Goal: Communication & Community: Answer question/provide support

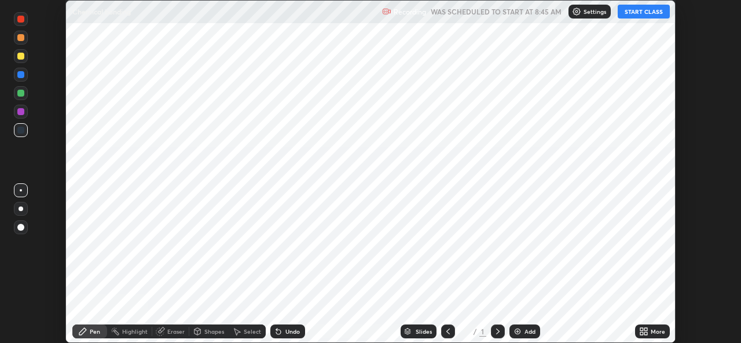
scroll to position [343, 741]
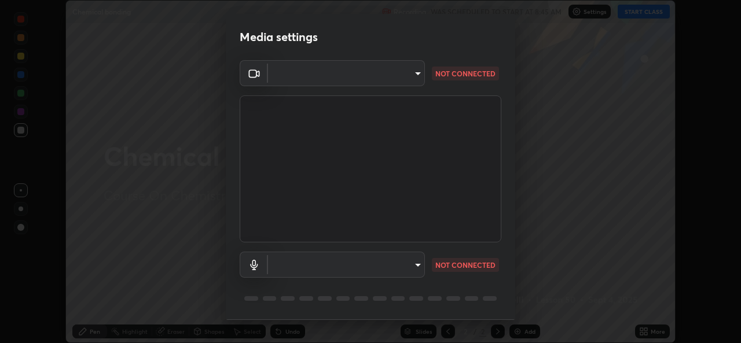
type input "569eda024783435d994141eea561002d0b66ef9bf42ee4150d9e40181b5ade2b"
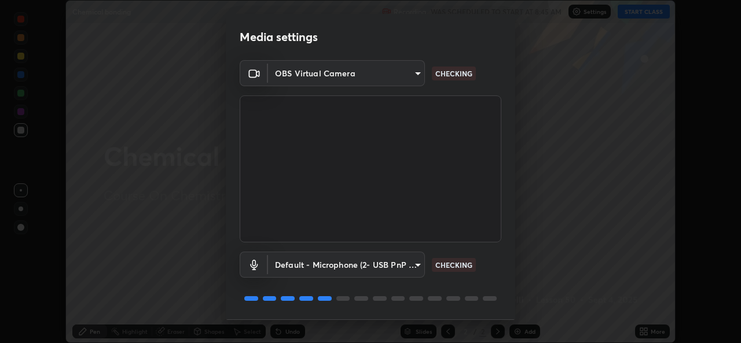
scroll to position [36, 0]
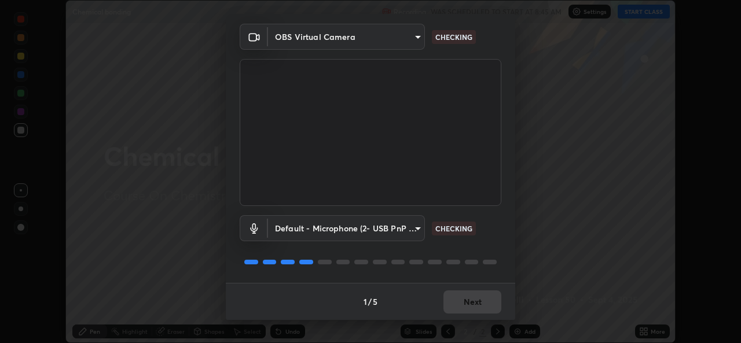
click at [337, 229] on body "Erase all Chemical bonding Recording WAS SCHEDULED TO START AT 8:45 AM Settings…" at bounding box center [370, 171] width 741 height 343
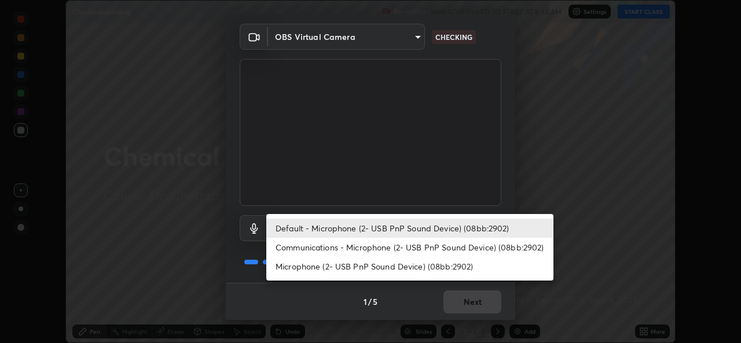
click at [323, 249] on li "Communications - Microphone (2- USB PnP Sound Device) (08bb:2902)" at bounding box center [409, 247] width 287 height 19
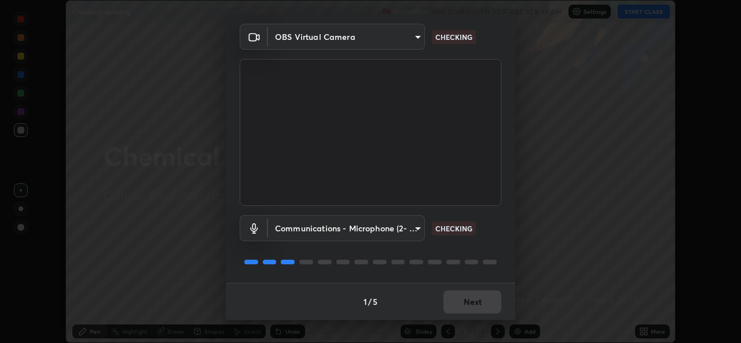
click at [336, 230] on body "Erase all Chemical bonding Recording WAS SCHEDULED TO START AT 8:45 AM Settings…" at bounding box center [370, 171] width 741 height 343
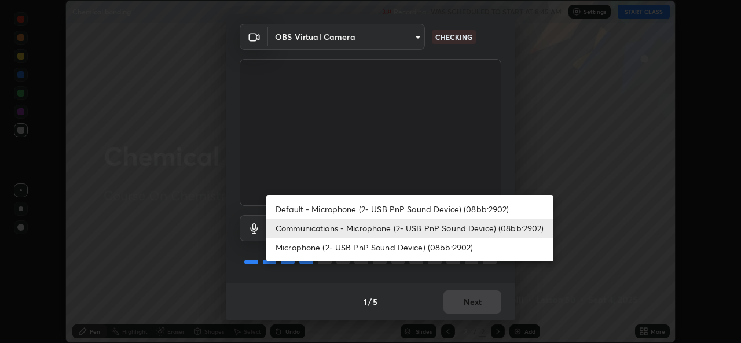
click at [333, 209] on li "Default - Microphone (2- USB PnP Sound Device) (08bb:2902)" at bounding box center [409, 209] width 287 height 19
type input "default"
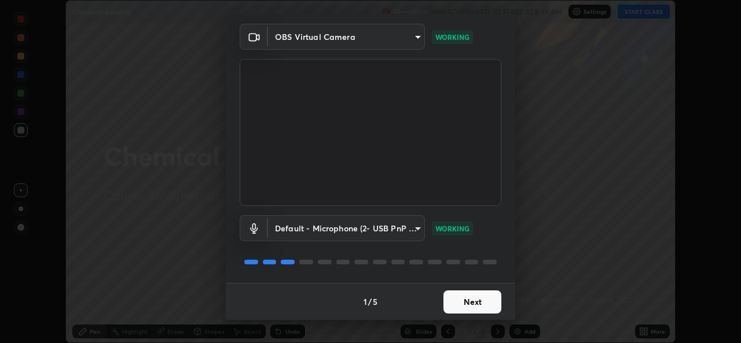
click at [467, 298] on button "Next" at bounding box center [473, 302] width 58 height 23
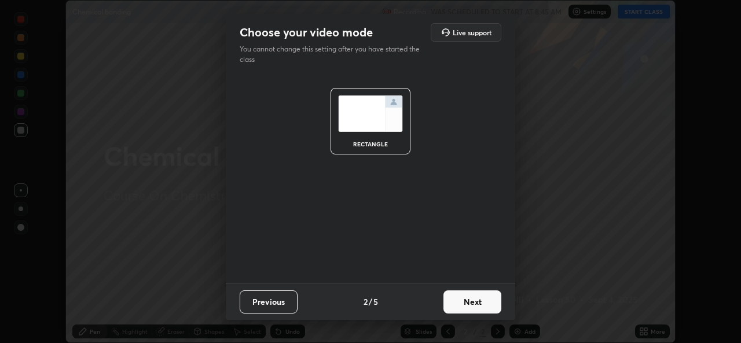
click at [477, 299] on button "Next" at bounding box center [473, 302] width 58 height 23
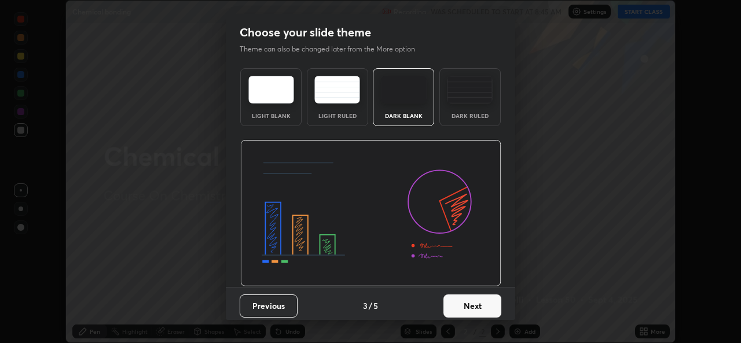
click at [488, 307] on button "Next" at bounding box center [473, 306] width 58 height 23
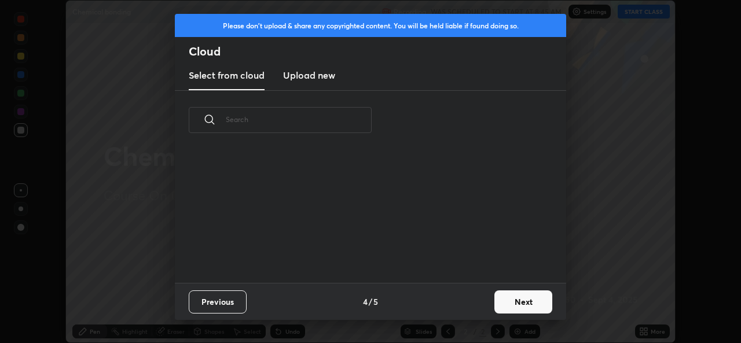
click at [512, 303] on button "Next" at bounding box center [523, 302] width 58 height 23
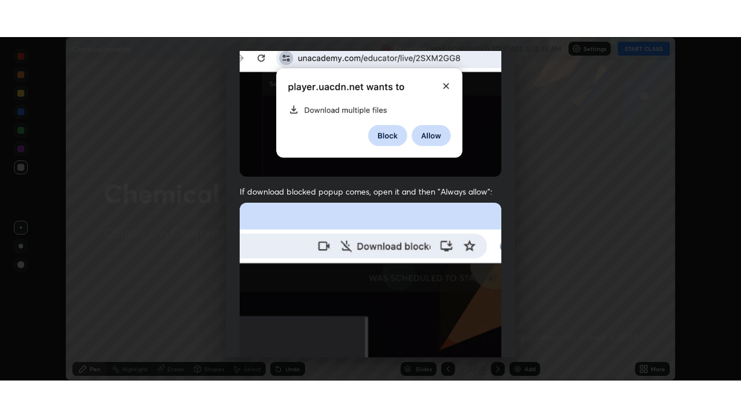
scroll to position [273, 0]
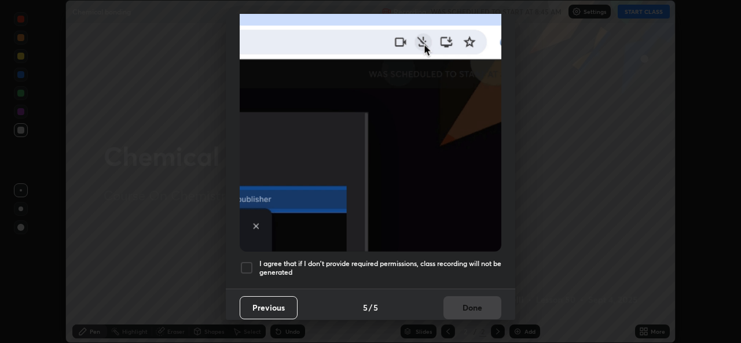
click at [246, 262] on div at bounding box center [247, 268] width 14 height 14
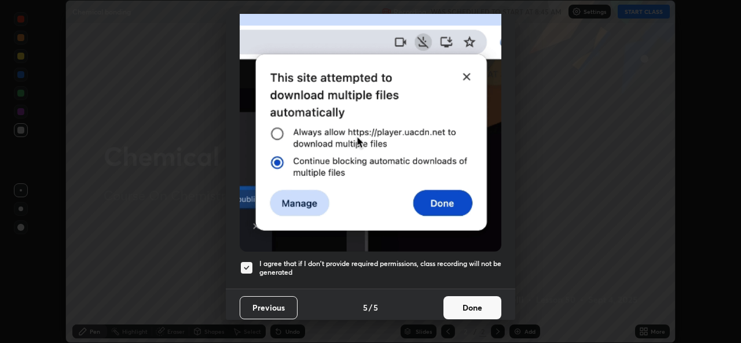
click at [468, 301] on button "Done" at bounding box center [473, 307] width 58 height 23
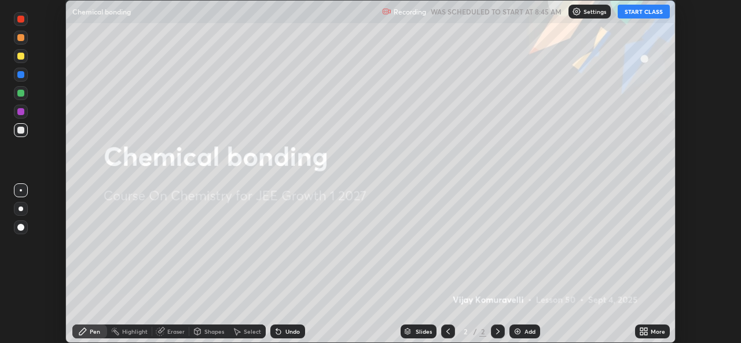
click at [639, 12] on button "START CLASS" at bounding box center [644, 12] width 52 height 14
click at [644, 334] on icon at bounding box center [643, 331] width 9 height 9
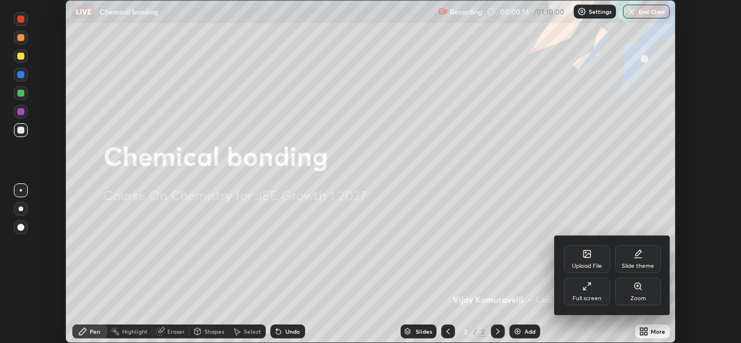
click at [599, 292] on div "Full screen" at bounding box center [587, 292] width 46 height 28
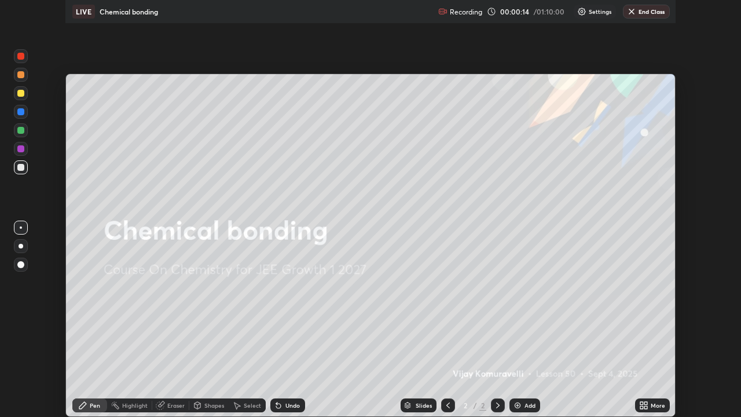
scroll to position [417, 741]
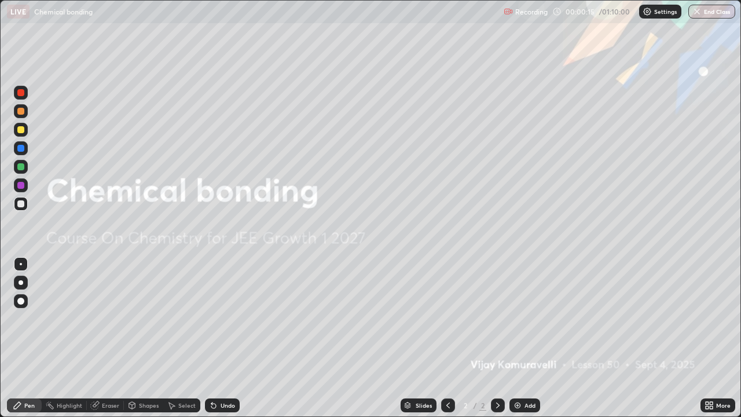
click at [517, 343] on img at bounding box center [517, 405] width 9 height 9
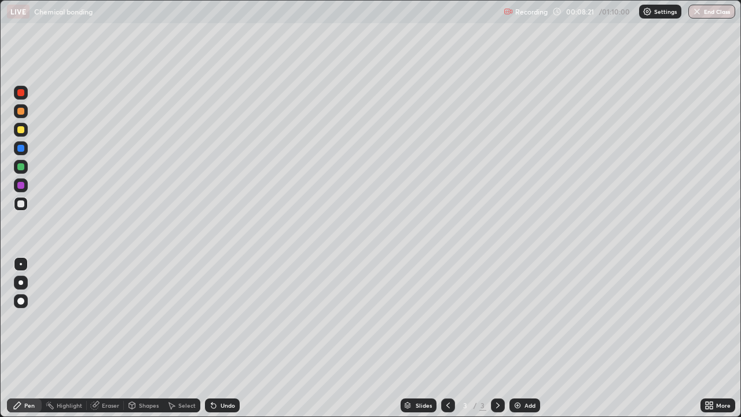
click at [22, 134] on div at bounding box center [21, 130] width 14 height 14
click at [23, 203] on div at bounding box center [20, 203] width 7 height 7
click at [140, 343] on div "Shapes" at bounding box center [149, 405] width 20 height 6
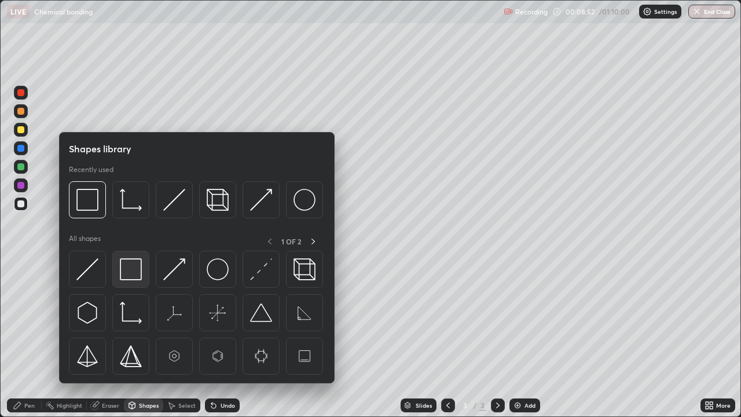
click at [132, 272] on img at bounding box center [131, 269] width 22 height 22
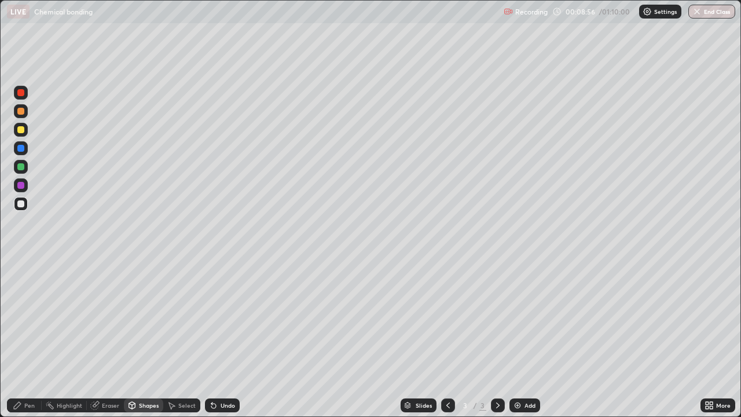
click at [221, 343] on div "Undo" at bounding box center [228, 405] width 14 height 6
click at [21, 130] on div at bounding box center [20, 129] width 7 height 7
click at [21, 204] on div at bounding box center [20, 203] width 7 height 7
click at [217, 343] on icon at bounding box center [213, 405] width 9 height 9
click at [32, 343] on div "Pen" at bounding box center [24, 405] width 35 height 14
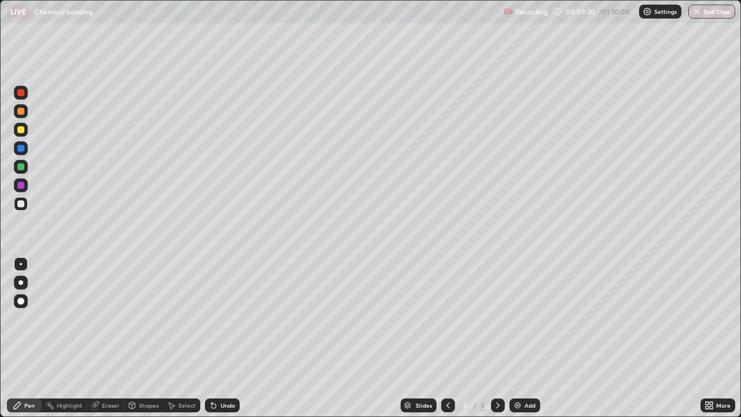
click at [149, 343] on div "Shapes" at bounding box center [149, 405] width 20 height 6
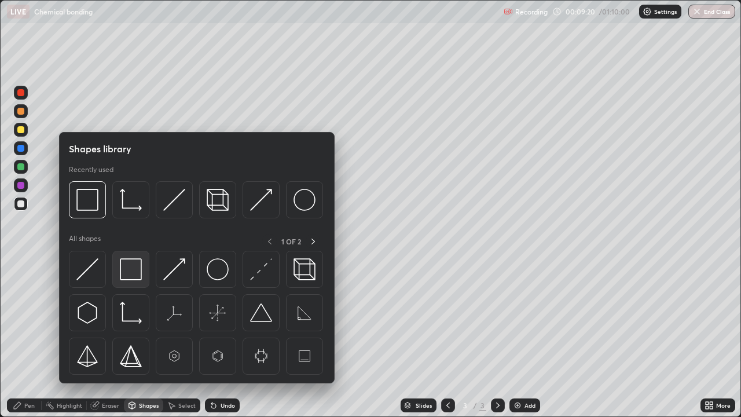
click at [132, 274] on img at bounding box center [131, 269] width 22 height 22
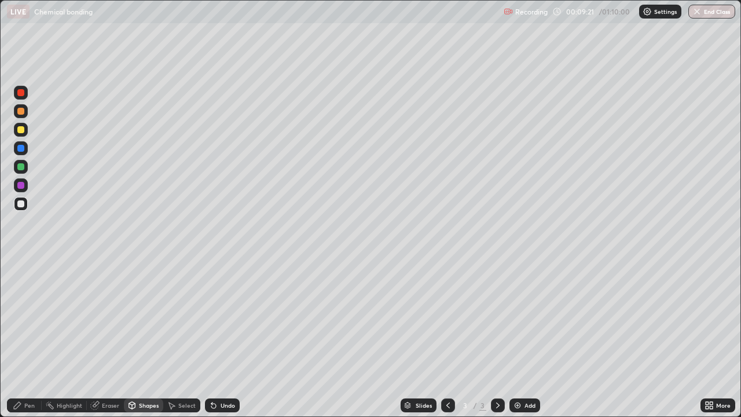
click at [21, 132] on div at bounding box center [20, 129] width 7 height 7
click at [24, 343] on div "Pen" at bounding box center [29, 405] width 10 height 6
click at [22, 206] on div at bounding box center [20, 203] width 7 height 7
click at [145, 343] on div "Shapes" at bounding box center [149, 405] width 20 height 6
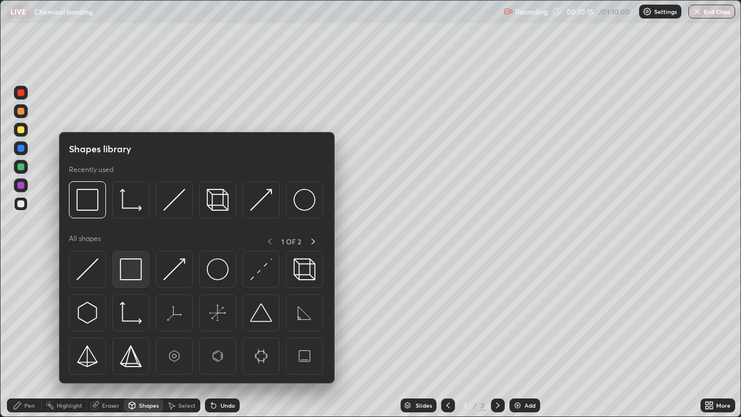
click at [129, 272] on img at bounding box center [131, 269] width 22 height 22
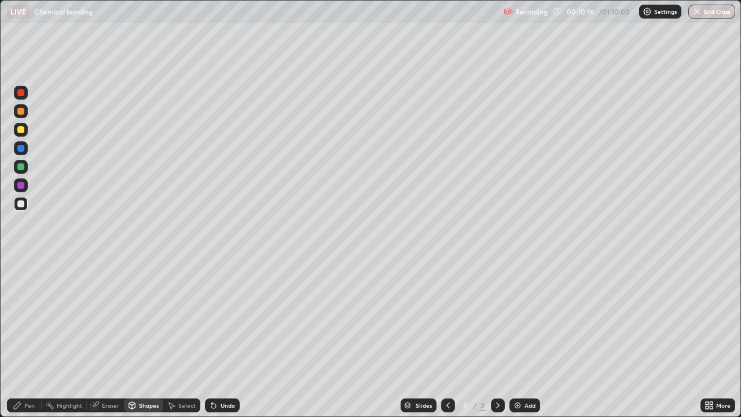
click at [22, 133] on div at bounding box center [20, 129] width 7 height 7
click at [26, 343] on div "Pen" at bounding box center [29, 405] width 10 height 6
click at [21, 208] on div at bounding box center [21, 204] width 14 height 14
click at [233, 343] on div "Undo" at bounding box center [228, 405] width 14 height 6
click at [21, 130] on div at bounding box center [20, 129] width 7 height 7
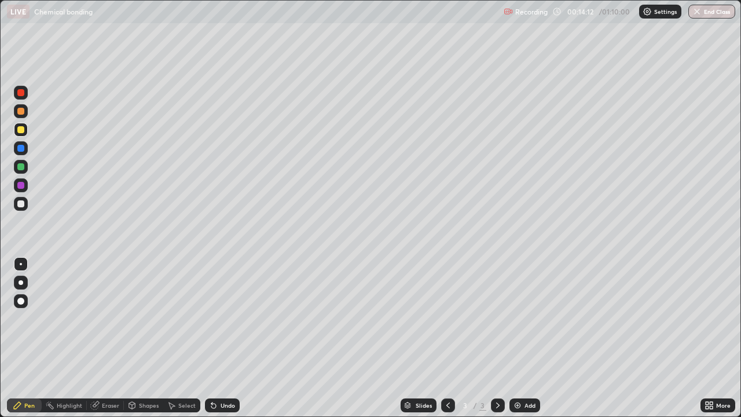
click at [20, 203] on div at bounding box center [20, 203] width 7 height 7
click at [108, 343] on div "Eraser" at bounding box center [105, 405] width 37 height 14
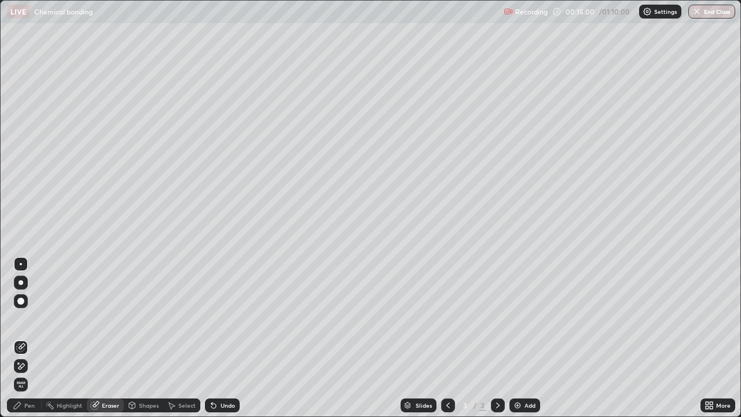
click at [28, 343] on div "Pen" at bounding box center [29, 405] width 10 height 6
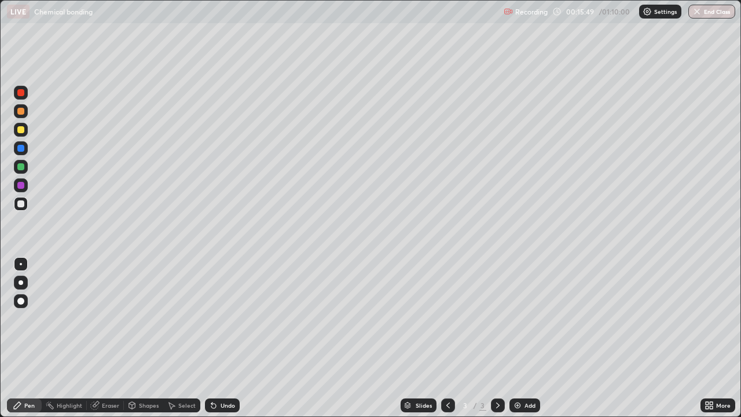
click at [228, 343] on div "Undo" at bounding box center [228, 405] width 14 height 6
click at [135, 343] on icon at bounding box center [131, 405] width 9 height 9
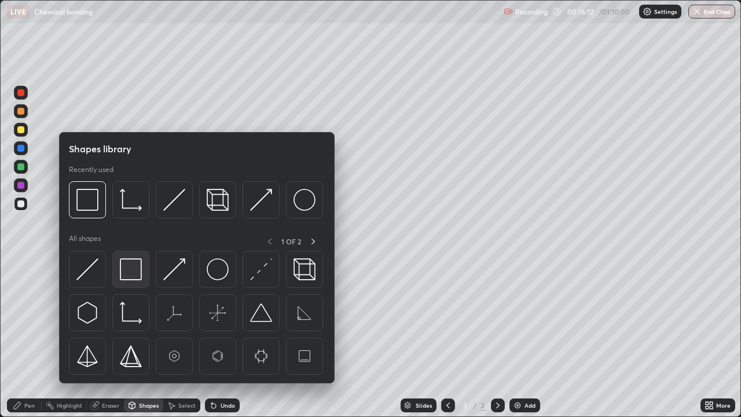
click at [124, 272] on img at bounding box center [131, 269] width 22 height 22
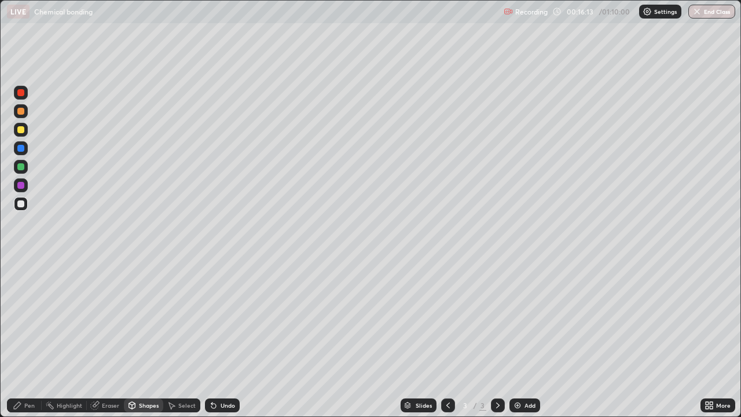
click at [21, 130] on div at bounding box center [20, 129] width 7 height 7
click at [21, 343] on icon at bounding box center [17, 405] width 9 height 9
click at [225, 343] on div "Undo" at bounding box center [228, 405] width 14 height 6
click at [226, 343] on div "Undo" at bounding box center [228, 405] width 14 height 6
click at [233, 343] on div "Undo" at bounding box center [222, 405] width 35 height 14
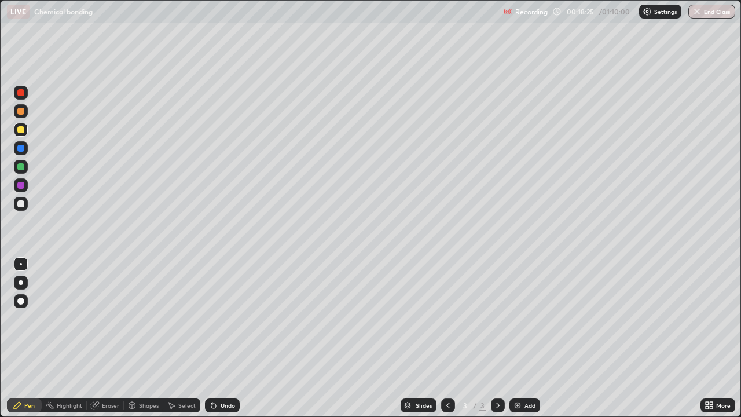
click at [21, 203] on div at bounding box center [20, 203] width 7 height 7
click at [514, 343] on img at bounding box center [517, 405] width 9 height 9
click at [21, 204] on div at bounding box center [20, 203] width 7 height 7
click at [21, 134] on div at bounding box center [21, 130] width 14 height 14
click at [141, 343] on div "Shapes" at bounding box center [149, 405] width 20 height 6
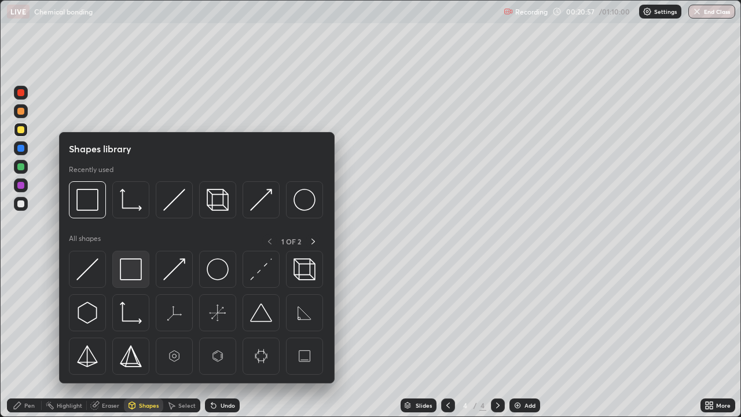
click at [131, 272] on img at bounding box center [131, 269] width 22 height 22
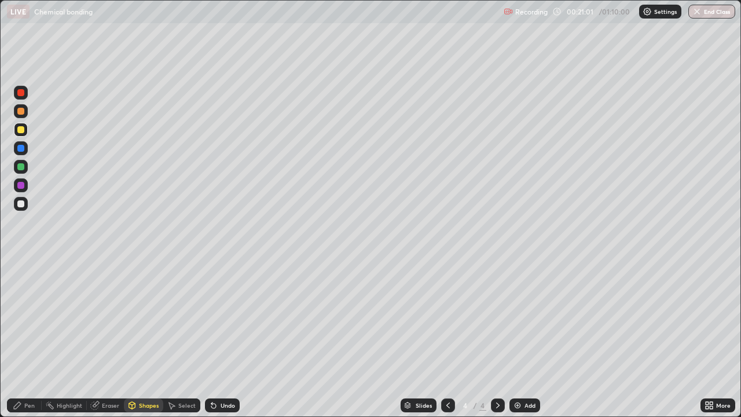
click at [22, 203] on div at bounding box center [20, 203] width 7 height 7
click at [22, 130] on div at bounding box center [20, 129] width 7 height 7
click at [225, 343] on div "Undo" at bounding box center [228, 405] width 14 height 6
click at [29, 343] on div "Pen" at bounding box center [29, 405] width 10 height 6
click at [139, 343] on div "Shapes" at bounding box center [149, 405] width 20 height 6
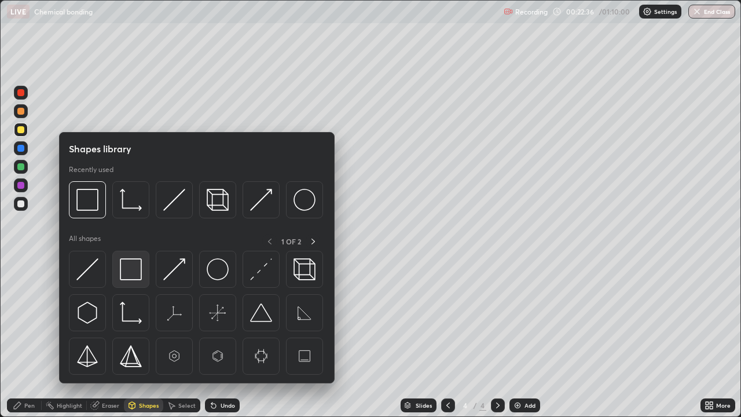
click at [123, 269] on img at bounding box center [131, 269] width 22 height 22
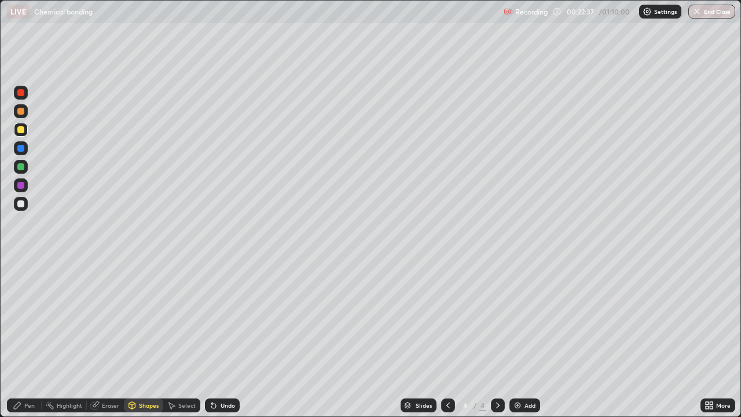
click at [20, 203] on div at bounding box center [20, 203] width 7 height 7
click at [226, 343] on div "Undo" at bounding box center [228, 405] width 14 height 6
click at [221, 343] on div "Undo" at bounding box center [228, 405] width 14 height 6
click at [25, 343] on div "Pen" at bounding box center [29, 405] width 10 height 6
click at [21, 131] on div at bounding box center [20, 129] width 7 height 7
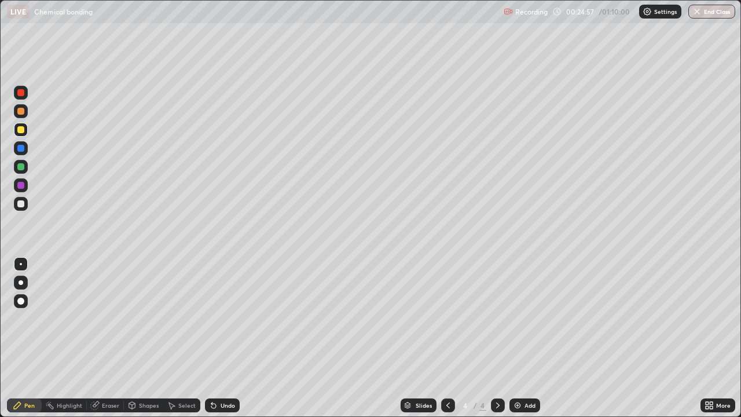
click at [21, 204] on div at bounding box center [20, 203] width 7 height 7
click at [222, 343] on div "Undo" at bounding box center [228, 405] width 14 height 6
click at [224, 343] on div "Undo" at bounding box center [228, 405] width 14 height 6
click at [222, 343] on div "Undo" at bounding box center [228, 405] width 14 height 6
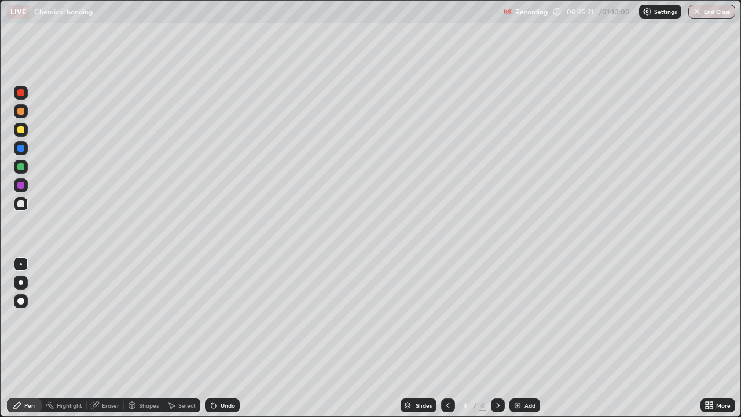
click at [224, 343] on div "Undo" at bounding box center [228, 405] width 14 height 6
click at [145, 343] on div "Shapes" at bounding box center [149, 405] width 20 height 6
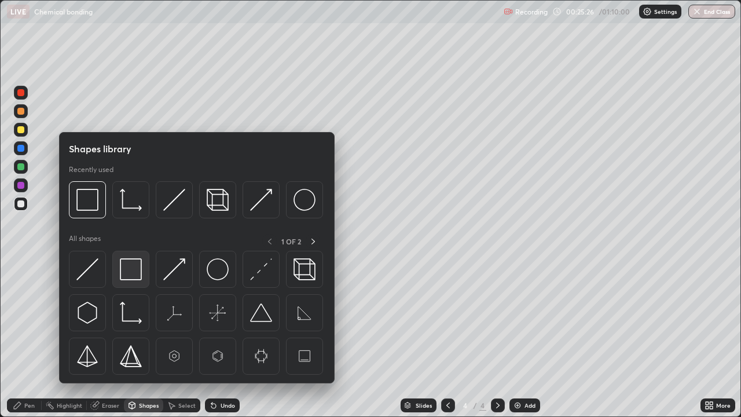
click at [131, 274] on img at bounding box center [131, 269] width 22 height 22
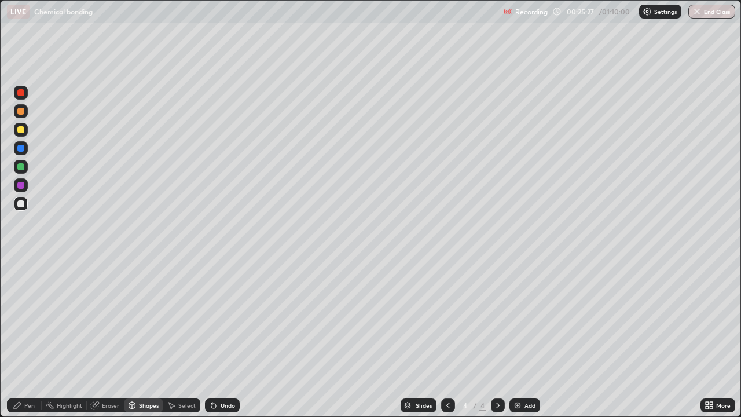
click at [23, 132] on div at bounding box center [20, 129] width 7 height 7
click at [30, 343] on div "Pen" at bounding box center [29, 405] width 10 height 6
click at [20, 205] on div at bounding box center [20, 203] width 7 height 7
click at [225, 343] on div "Undo" at bounding box center [228, 405] width 14 height 6
click at [226, 343] on div "Undo" at bounding box center [228, 405] width 14 height 6
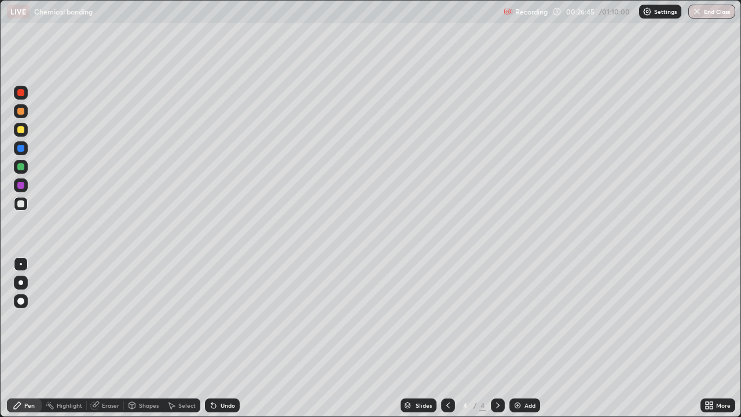
click at [226, 343] on div "Undo" at bounding box center [228, 405] width 14 height 6
click at [224, 343] on div "Undo" at bounding box center [228, 405] width 14 height 6
click at [225, 343] on div "Undo" at bounding box center [228, 405] width 14 height 6
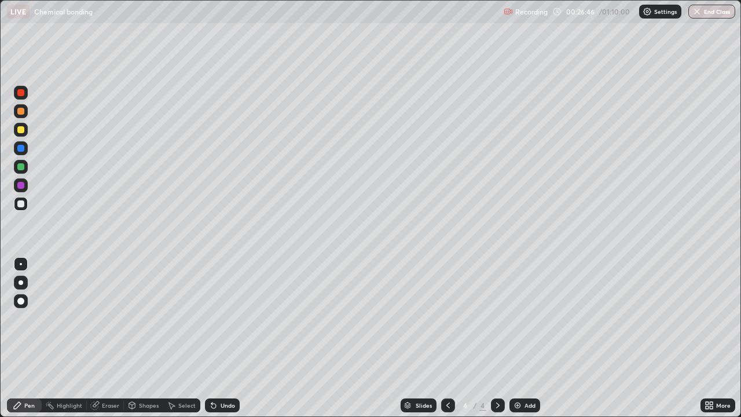
click at [225, 343] on div "Undo" at bounding box center [228, 405] width 14 height 6
click at [227, 343] on div "Undo" at bounding box center [228, 405] width 14 height 6
click at [226, 343] on div "Undo" at bounding box center [228, 405] width 14 height 6
click at [139, 343] on div "Shapes" at bounding box center [149, 405] width 20 height 6
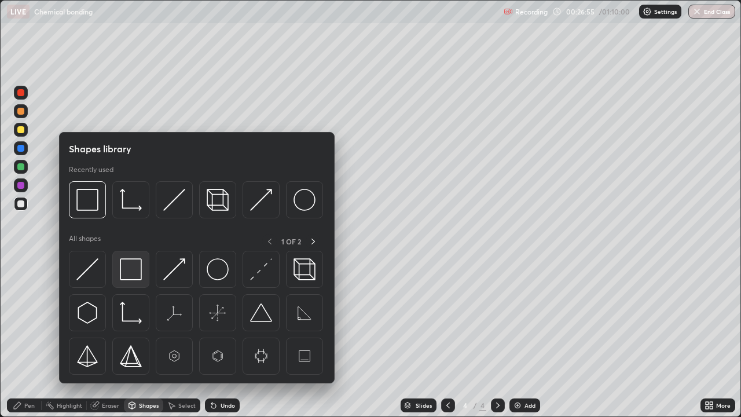
click at [126, 263] on img at bounding box center [131, 269] width 22 height 22
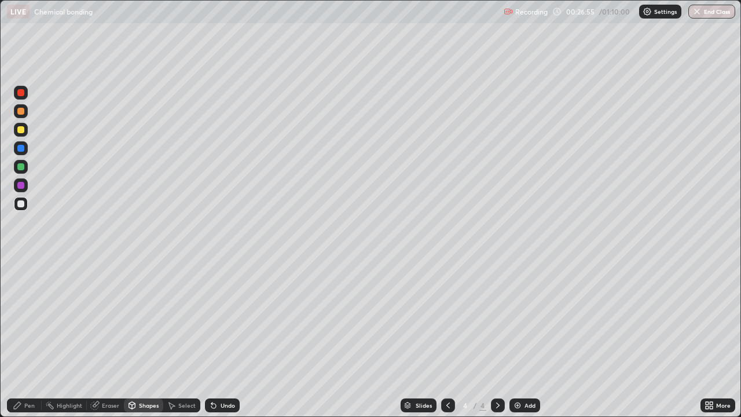
click at [21, 130] on div at bounding box center [20, 129] width 7 height 7
click at [212, 343] on icon at bounding box center [213, 406] width 5 height 5
click at [27, 203] on div at bounding box center [21, 204] width 14 height 14
click at [224, 343] on div "Undo" at bounding box center [228, 405] width 14 height 6
click at [221, 343] on div "Undo" at bounding box center [228, 405] width 14 height 6
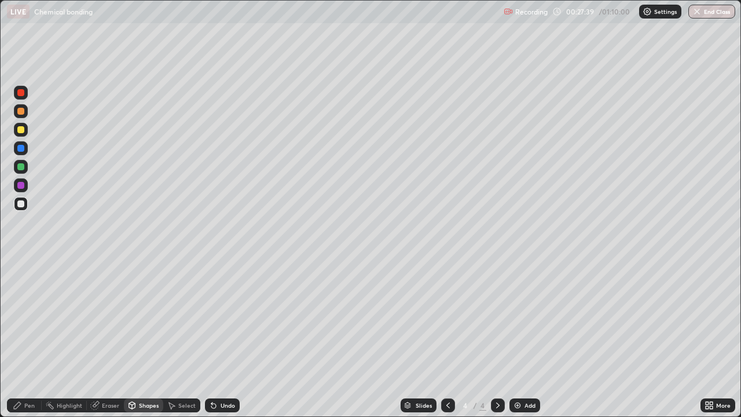
click at [29, 343] on div "Pen" at bounding box center [29, 405] width 10 height 6
click at [227, 343] on div "Undo" at bounding box center [228, 405] width 14 height 6
click at [224, 343] on div "Undo" at bounding box center [228, 405] width 14 height 6
click at [228, 343] on div "Undo" at bounding box center [228, 405] width 14 height 6
click at [21, 130] on div at bounding box center [20, 129] width 7 height 7
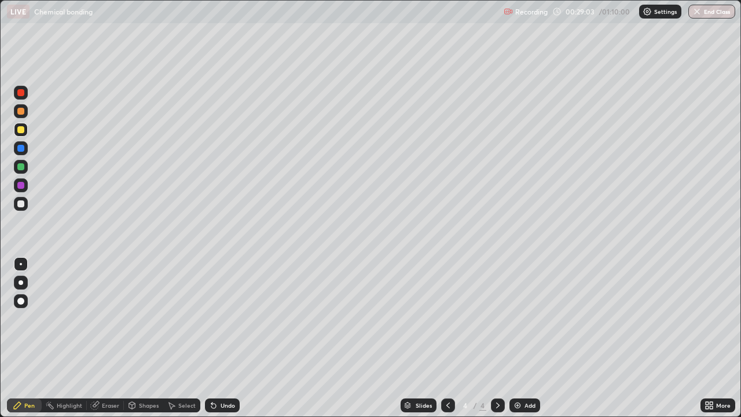
click at [20, 205] on div at bounding box center [20, 203] width 7 height 7
click at [21, 133] on div at bounding box center [20, 129] width 7 height 7
click at [22, 204] on div at bounding box center [20, 203] width 7 height 7
click at [226, 343] on div "Undo" at bounding box center [228, 405] width 14 height 6
click at [21, 135] on div at bounding box center [21, 130] width 14 height 14
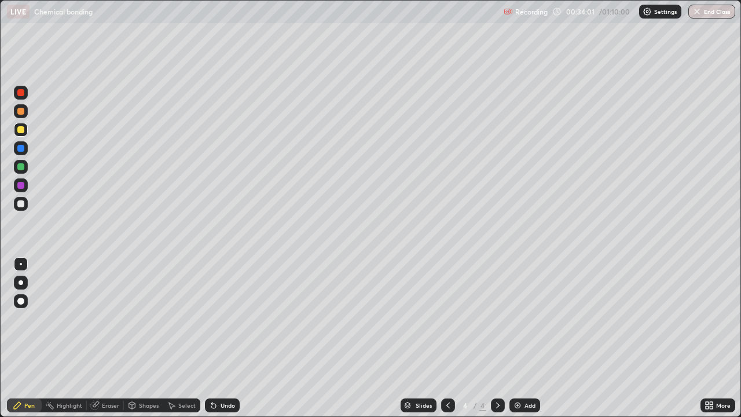
click at [113, 343] on div "Eraser" at bounding box center [110, 405] width 17 height 6
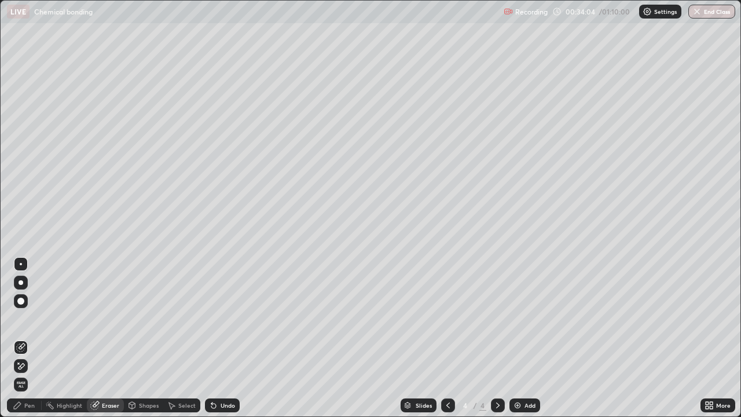
click at [27, 302] on div at bounding box center [21, 301] width 14 height 14
click at [211, 343] on icon at bounding box center [211, 402] width 1 height 1
click at [23, 343] on div "Pen" at bounding box center [24, 405] width 35 height 14
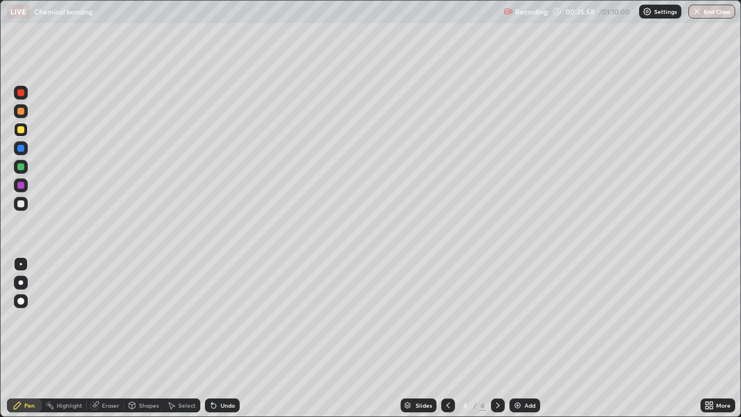
click at [108, 343] on div "Eraser" at bounding box center [110, 405] width 17 height 6
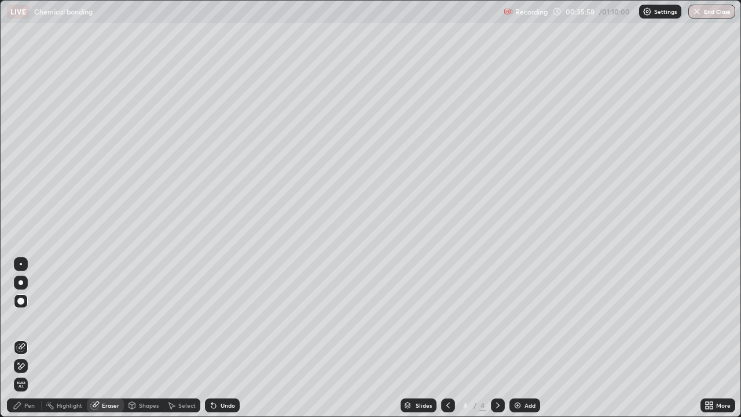
click at [20, 300] on div at bounding box center [20, 301] width 7 height 7
click at [32, 343] on div "Pen" at bounding box center [29, 405] width 10 height 6
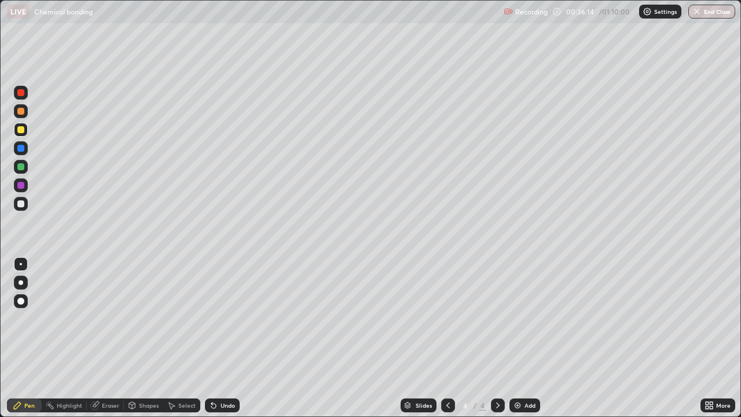
click at [27, 205] on div at bounding box center [21, 204] width 14 height 14
click at [25, 131] on div at bounding box center [21, 130] width 14 height 14
click at [143, 343] on div "Shapes" at bounding box center [149, 405] width 20 height 6
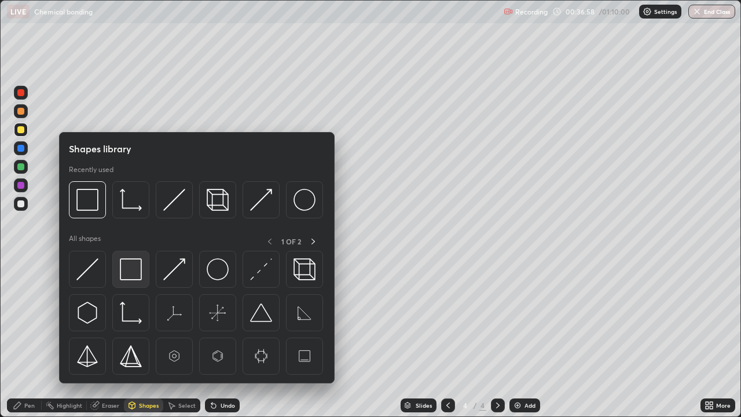
click at [135, 276] on img at bounding box center [131, 269] width 22 height 22
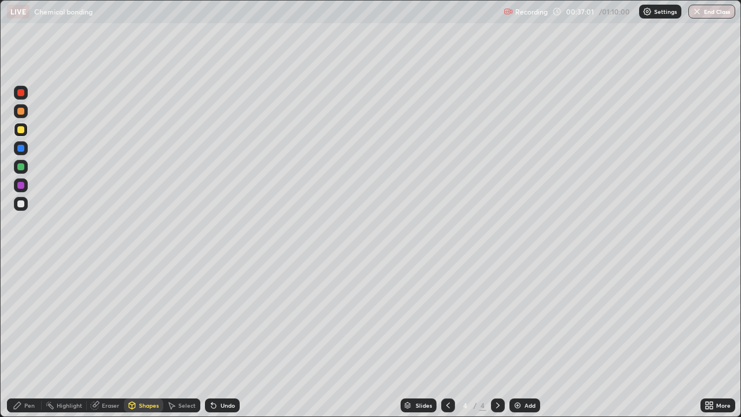
click at [218, 343] on div "Undo" at bounding box center [222, 405] width 35 height 14
click at [26, 203] on div at bounding box center [21, 204] width 14 height 14
click at [20, 207] on div at bounding box center [20, 203] width 7 height 7
click at [221, 343] on div "Undo" at bounding box center [228, 405] width 14 height 6
click at [27, 343] on div "Pen" at bounding box center [29, 405] width 10 height 6
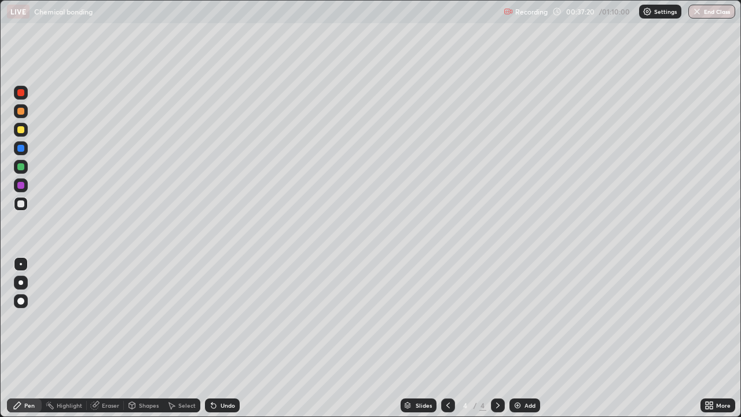
click at [216, 343] on icon at bounding box center [213, 405] width 9 height 9
click at [21, 130] on div at bounding box center [20, 129] width 7 height 7
click at [143, 343] on div "Shapes" at bounding box center [149, 405] width 20 height 6
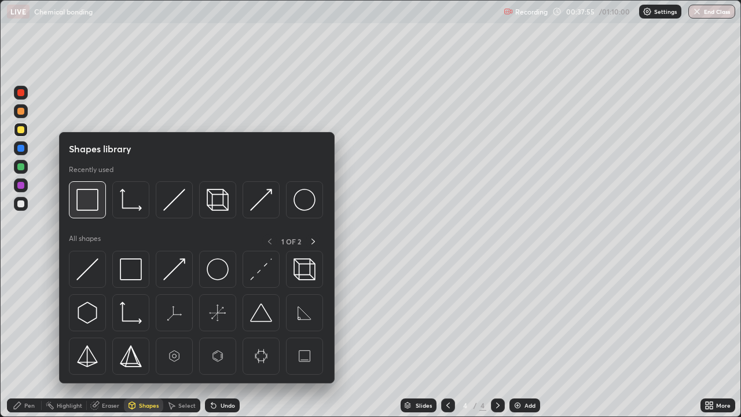
click at [86, 203] on img at bounding box center [87, 200] width 22 height 22
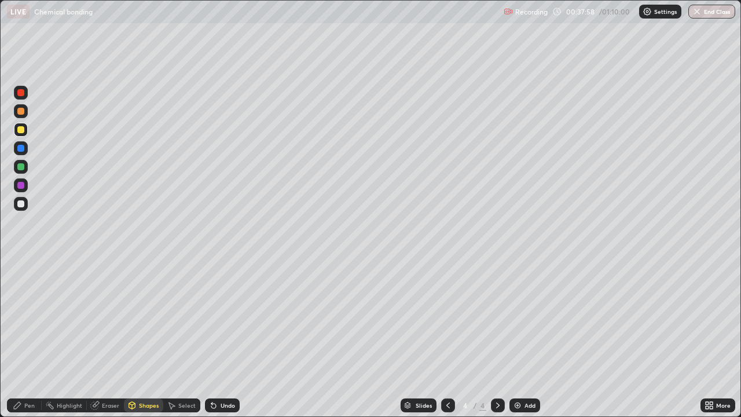
click at [218, 343] on div "Undo" at bounding box center [222, 405] width 35 height 14
click at [31, 343] on div "Pen" at bounding box center [29, 405] width 10 height 6
click at [23, 206] on div at bounding box center [20, 203] width 7 height 7
click at [135, 343] on icon at bounding box center [131, 405] width 9 height 9
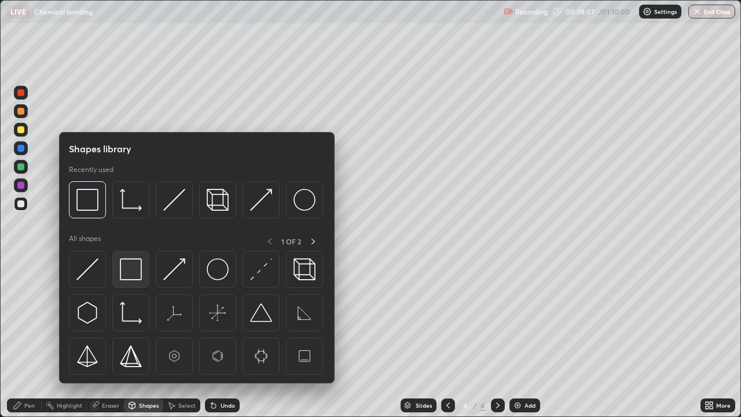
click at [134, 274] on img at bounding box center [131, 269] width 22 height 22
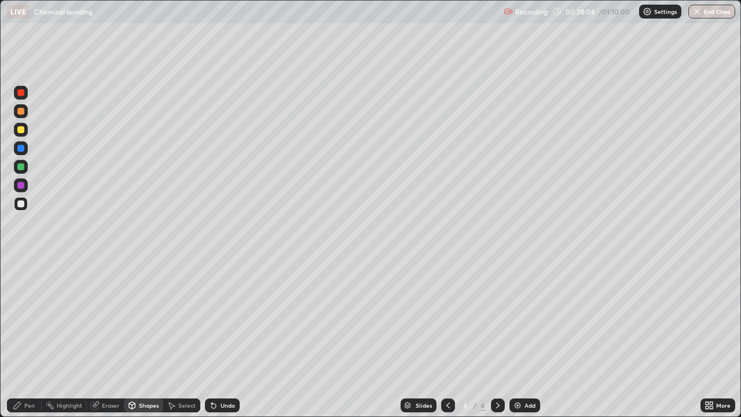
click at [21, 130] on div at bounding box center [20, 129] width 7 height 7
click at [225, 343] on div "Undo" at bounding box center [228, 405] width 14 height 6
click at [29, 343] on div "Pen" at bounding box center [29, 405] width 10 height 6
click at [23, 207] on div at bounding box center [21, 204] width 14 height 14
click at [137, 343] on div "Shapes" at bounding box center [143, 405] width 39 height 14
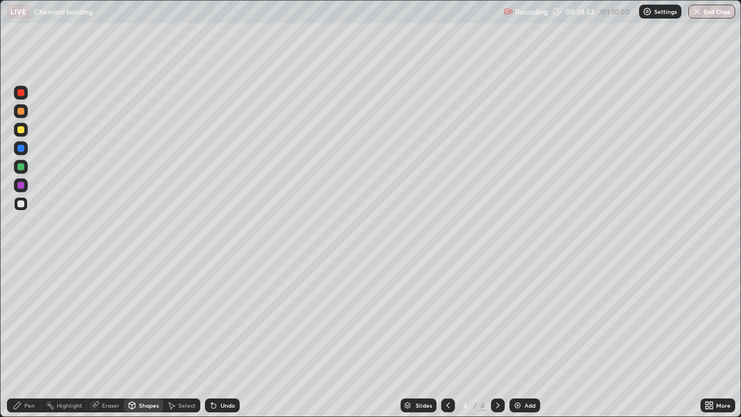
click at [221, 343] on div "Undo" at bounding box center [228, 405] width 14 height 6
click at [215, 343] on icon at bounding box center [213, 405] width 9 height 9
click at [32, 343] on div "Pen" at bounding box center [29, 405] width 10 height 6
click at [222, 343] on div "Undo" at bounding box center [228, 405] width 14 height 6
click at [25, 133] on div at bounding box center [21, 130] width 14 height 14
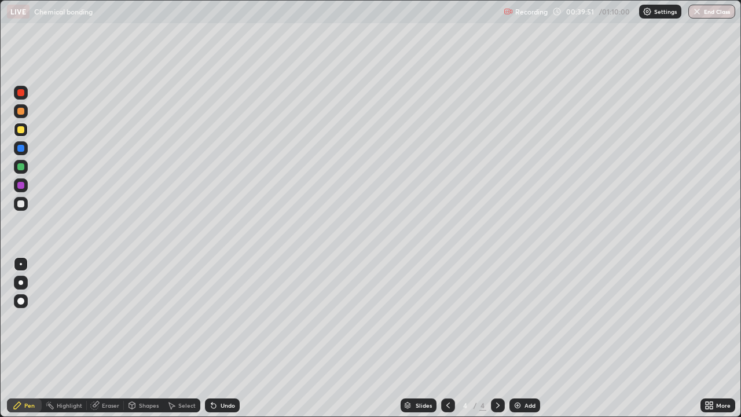
click at [141, 343] on div "Shapes" at bounding box center [149, 405] width 20 height 6
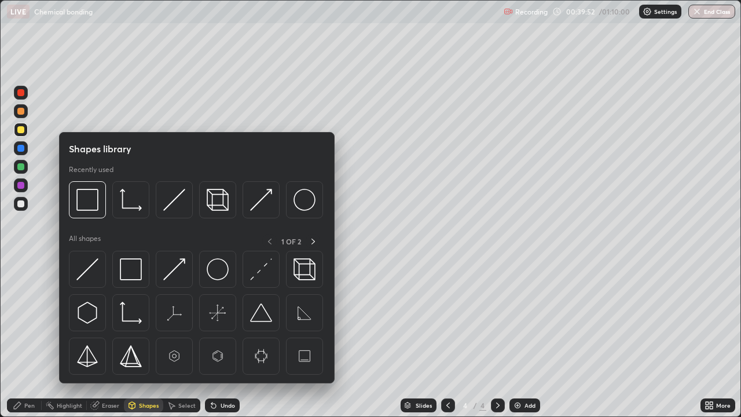
click at [23, 205] on div at bounding box center [20, 203] width 7 height 7
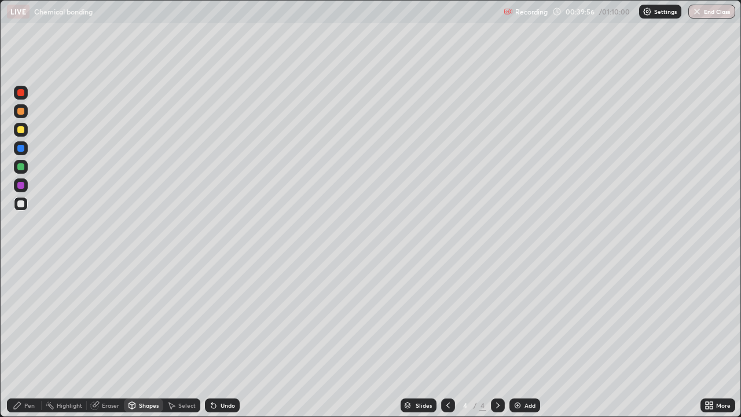
click at [24, 343] on div "Pen" at bounding box center [24, 405] width 35 height 14
click at [23, 207] on div at bounding box center [20, 203] width 7 height 7
click at [142, 343] on div "Shapes" at bounding box center [143, 405] width 39 height 14
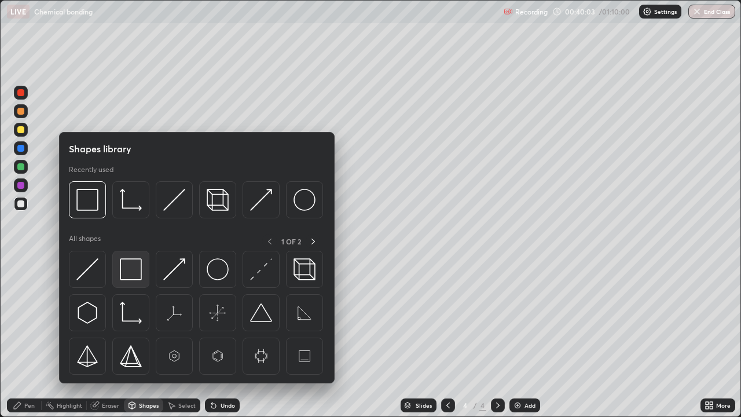
click at [138, 272] on img at bounding box center [131, 269] width 22 height 22
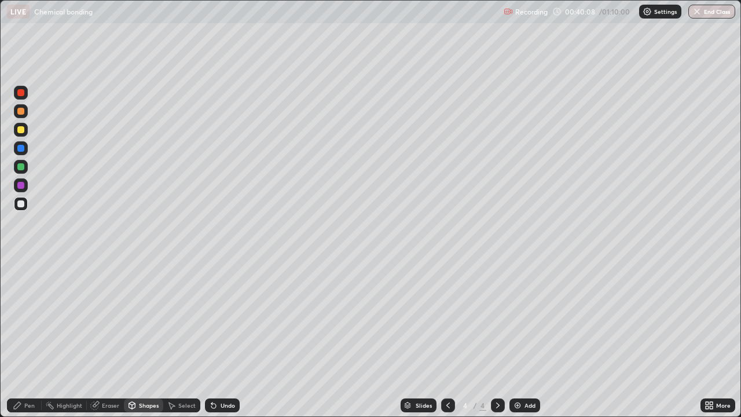
click at [221, 343] on div "Undo" at bounding box center [228, 405] width 14 height 6
click at [24, 343] on div "Pen" at bounding box center [29, 405] width 10 height 6
click at [223, 343] on div "Undo" at bounding box center [228, 405] width 14 height 6
click at [23, 132] on div at bounding box center [20, 129] width 7 height 7
click at [519, 343] on img at bounding box center [517, 405] width 9 height 9
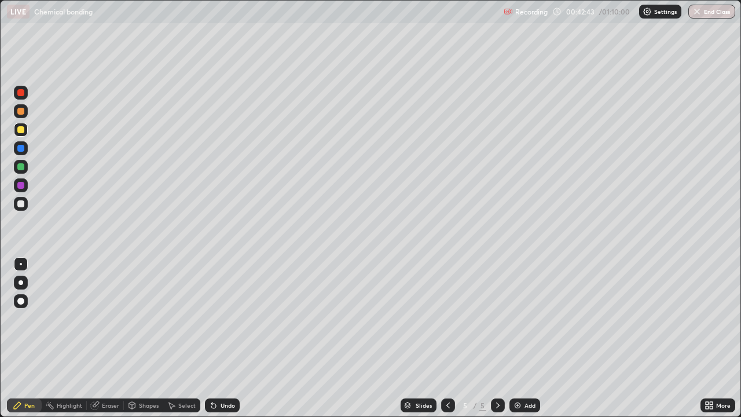
click at [23, 131] on div at bounding box center [20, 129] width 7 height 7
click at [447, 343] on icon at bounding box center [448, 405] width 9 height 9
click at [498, 343] on icon at bounding box center [497, 405] width 9 height 9
click at [23, 206] on div at bounding box center [20, 203] width 7 height 7
click at [23, 129] on div at bounding box center [20, 129] width 7 height 7
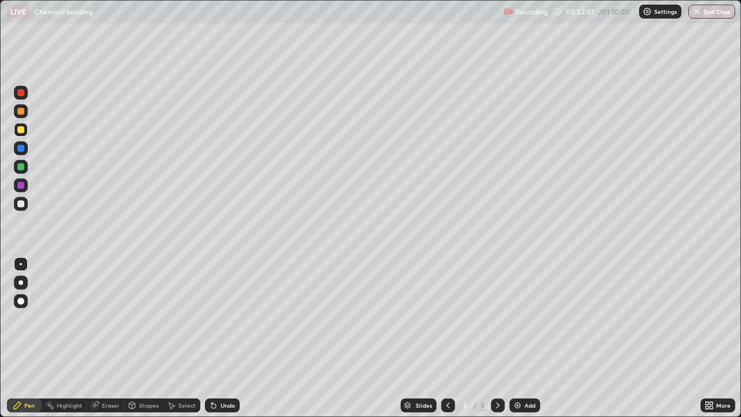
click at [25, 132] on div at bounding box center [21, 130] width 14 height 14
click at [21, 204] on div at bounding box center [20, 203] width 7 height 7
click at [23, 207] on div at bounding box center [20, 203] width 7 height 7
click at [105, 343] on div "Eraser" at bounding box center [110, 405] width 17 height 6
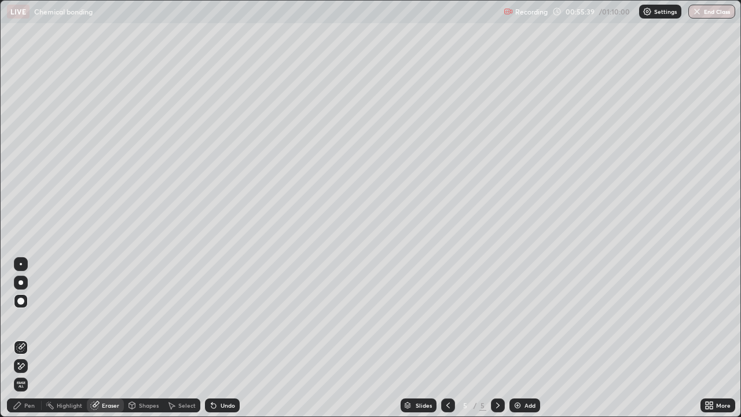
click at [32, 343] on div "Pen" at bounding box center [29, 405] width 10 height 6
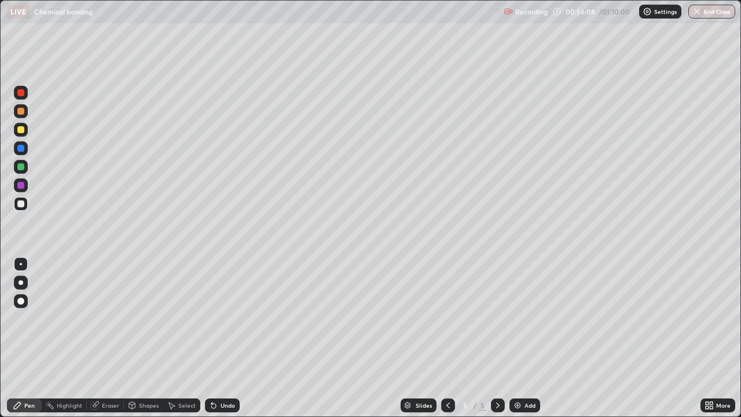
click at [218, 343] on div "Undo" at bounding box center [222, 405] width 35 height 14
click at [217, 343] on div "Undo" at bounding box center [222, 405] width 35 height 14
click at [20, 133] on div at bounding box center [20, 129] width 7 height 7
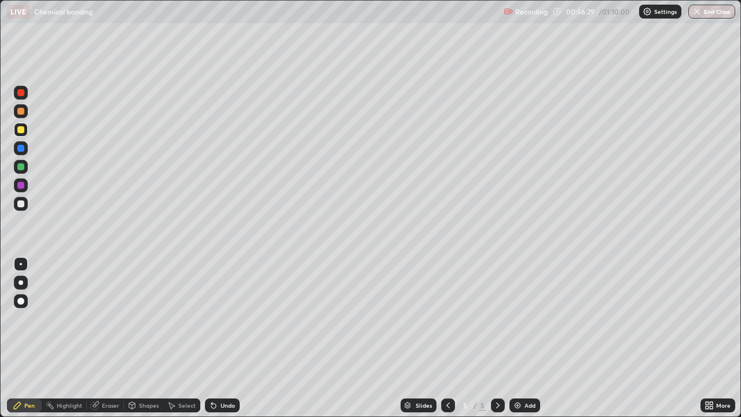
click at [20, 208] on div at bounding box center [21, 204] width 14 height 14
click at [23, 132] on div at bounding box center [20, 129] width 7 height 7
click at [20, 205] on div at bounding box center [20, 203] width 7 height 7
click at [21, 130] on div at bounding box center [20, 129] width 7 height 7
click at [23, 205] on div at bounding box center [20, 203] width 7 height 7
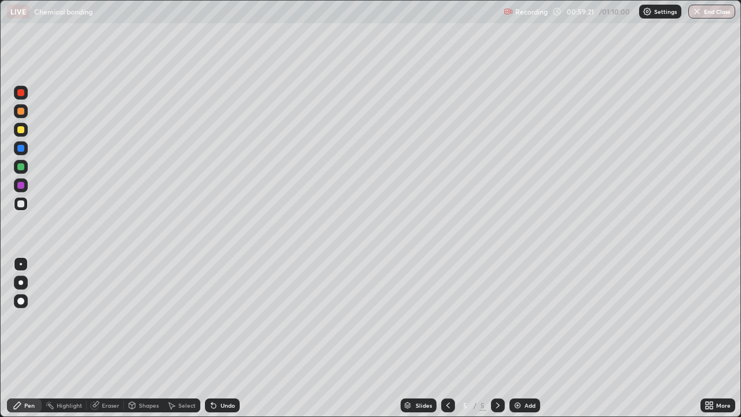
click at [25, 129] on div at bounding box center [21, 130] width 14 height 14
click at [21, 204] on div at bounding box center [20, 203] width 7 height 7
click at [229, 343] on div "Undo" at bounding box center [228, 405] width 14 height 6
click at [225, 343] on div "Undo" at bounding box center [222, 405] width 35 height 14
click at [24, 128] on div at bounding box center [20, 129] width 7 height 7
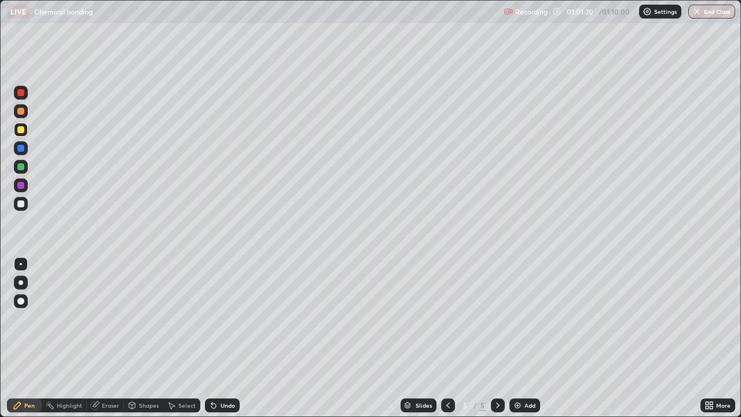
click at [23, 206] on div at bounding box center [20, 203] width 7 height 7
click at [225, 343] on div "Undo" at bounding box center [228, 405] width 14 height 6
click at [149, 343] on div "Shapes" at bounding box center [149, 405] width 20 height 6
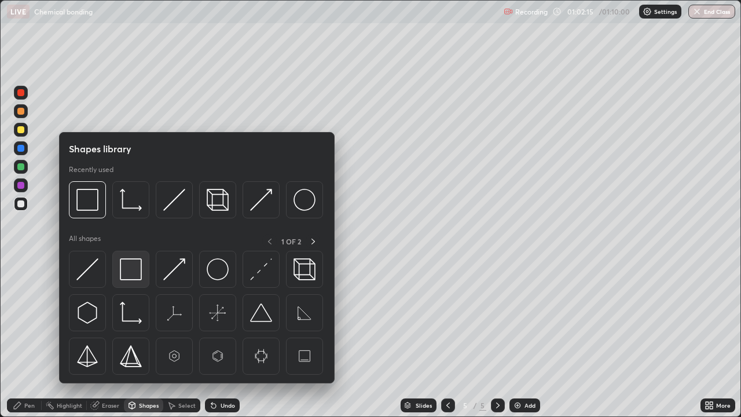
click at [131, 270] on img at bounding box center [131, 269] width 22 height 22
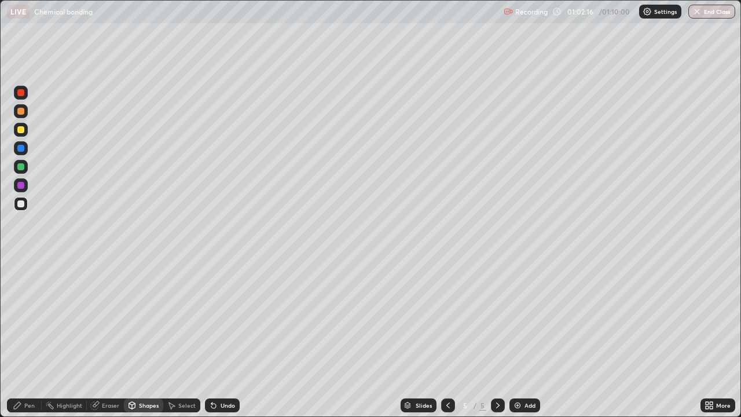
click at [21, 130] on div at bounding box center [20, 129] width 7 height 7
click at [29, 343] on div "Pen" at bounding box center [29, 405] width 10 height 6
click at [516, 343] on img at bounding box center [517, 405] width 9 height 9
click at [21, 206] on div at bounding box center [20, 203] width 7 height 7
click at [21, 130] on div at bounding box center [20, 129] width 7 height 7
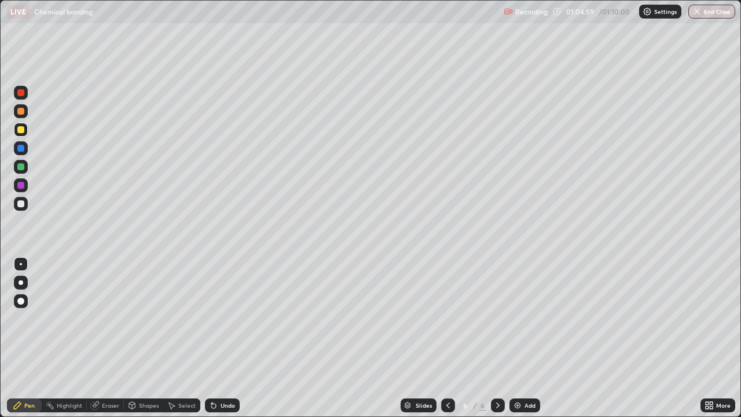
click at [20, 205] on div at bounding box center [20, 203] width 7 height 7
click at [21, 204] on div at bounding box center [20, 203] width 7 height 7
click at [447, 343] on icon at bounding box center [448, 405] width 9 height 9
click at [445, 343] on icon at bounding box center [448, 405] width 9 height 9
click at [497, 343] on icon at bounding box center [497, 405] width 9 height 9
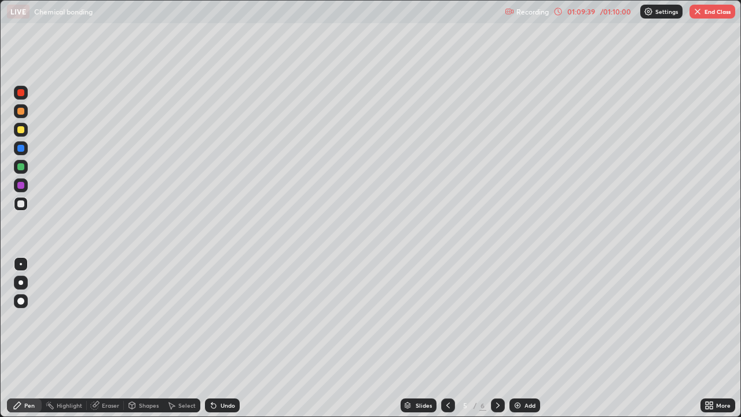
click at [497, 343] on icon at bounding box center [497, 405] width 9 height 9
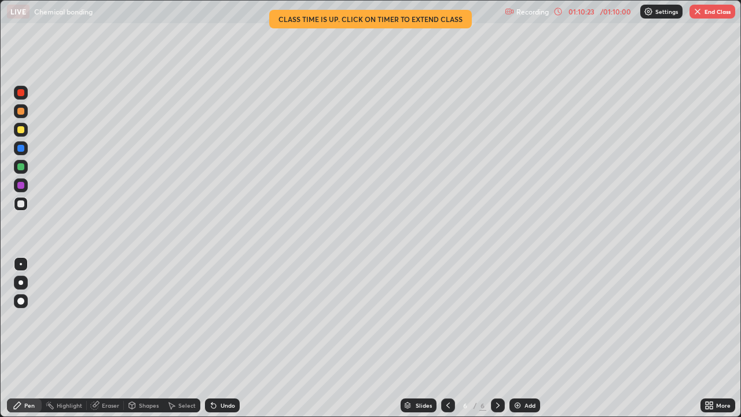
click at [445, 343] on icon at bounding box center [448, 405] width 9 height 9
click at [447, 343] on icon at bounding box center [448, 405] width 9 height 9
click at [497, 343] on icon at bounding box center [497, 405] width 9 height 9
click at [708, 13] on button "End Class" at bounding box center [713, 12] width 46 height 14
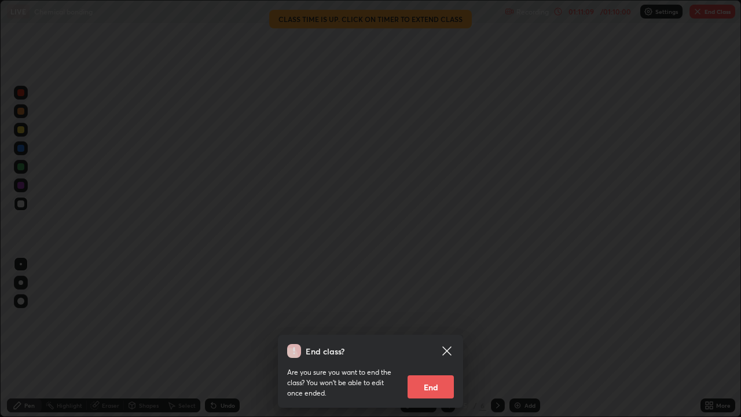
click at [440, 343] on button "End" at bounding box center [431, 386] width 46 height 23
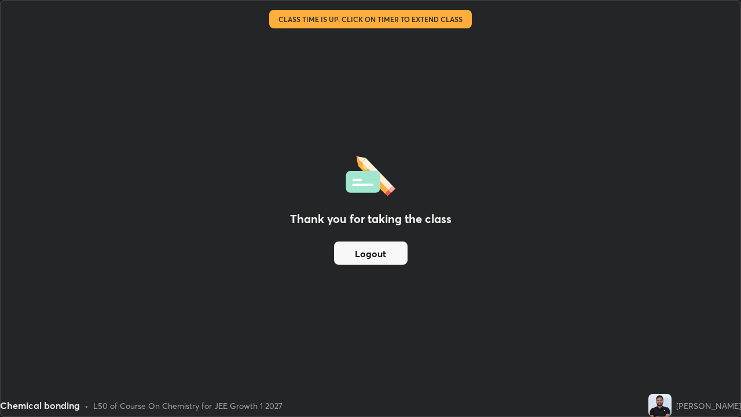
click at [384, 253] on button "Logout" at bounding box center [371, 252] width 74 height 23
